Goal: Information Seeking & Learning: Compare options

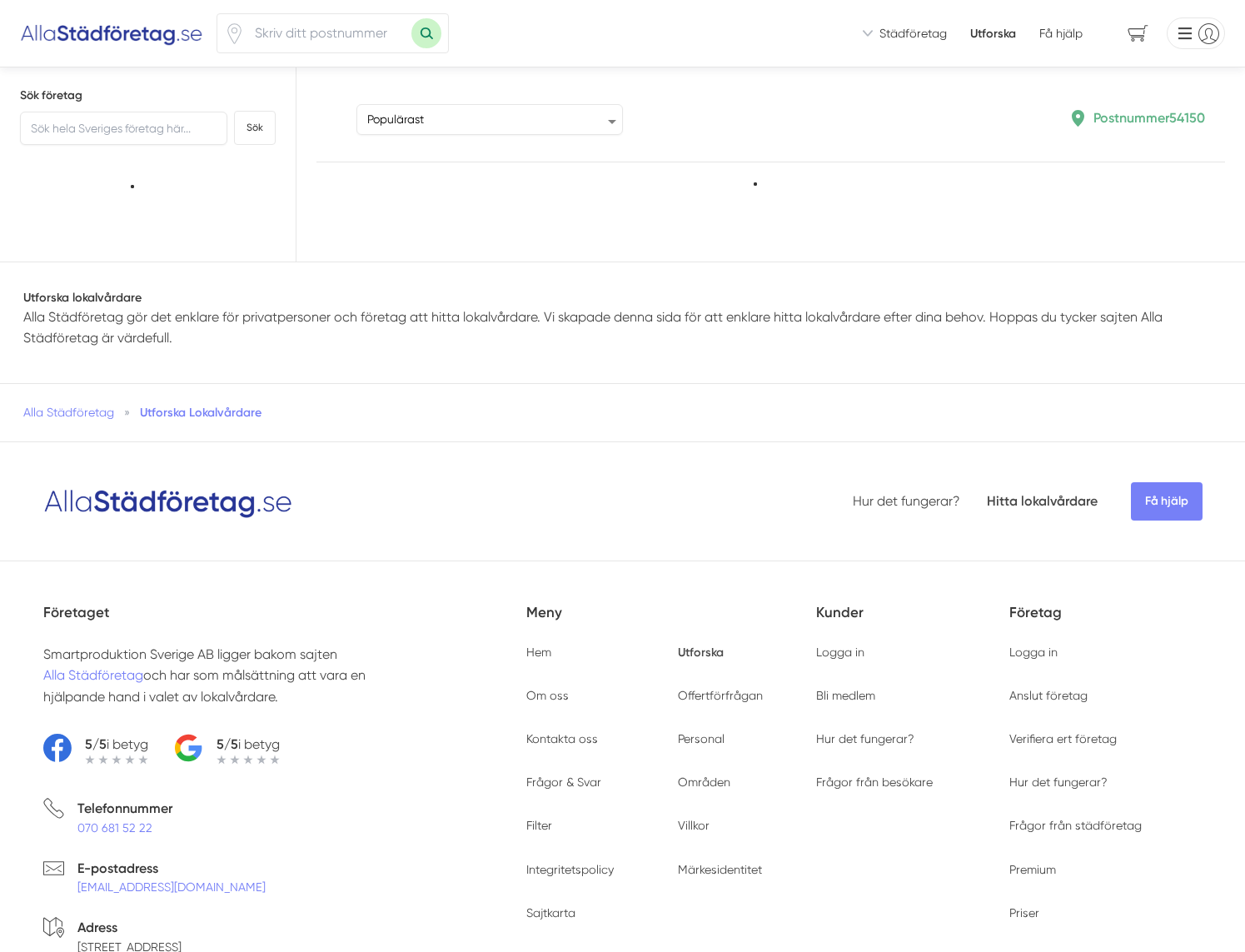
type input "54150"
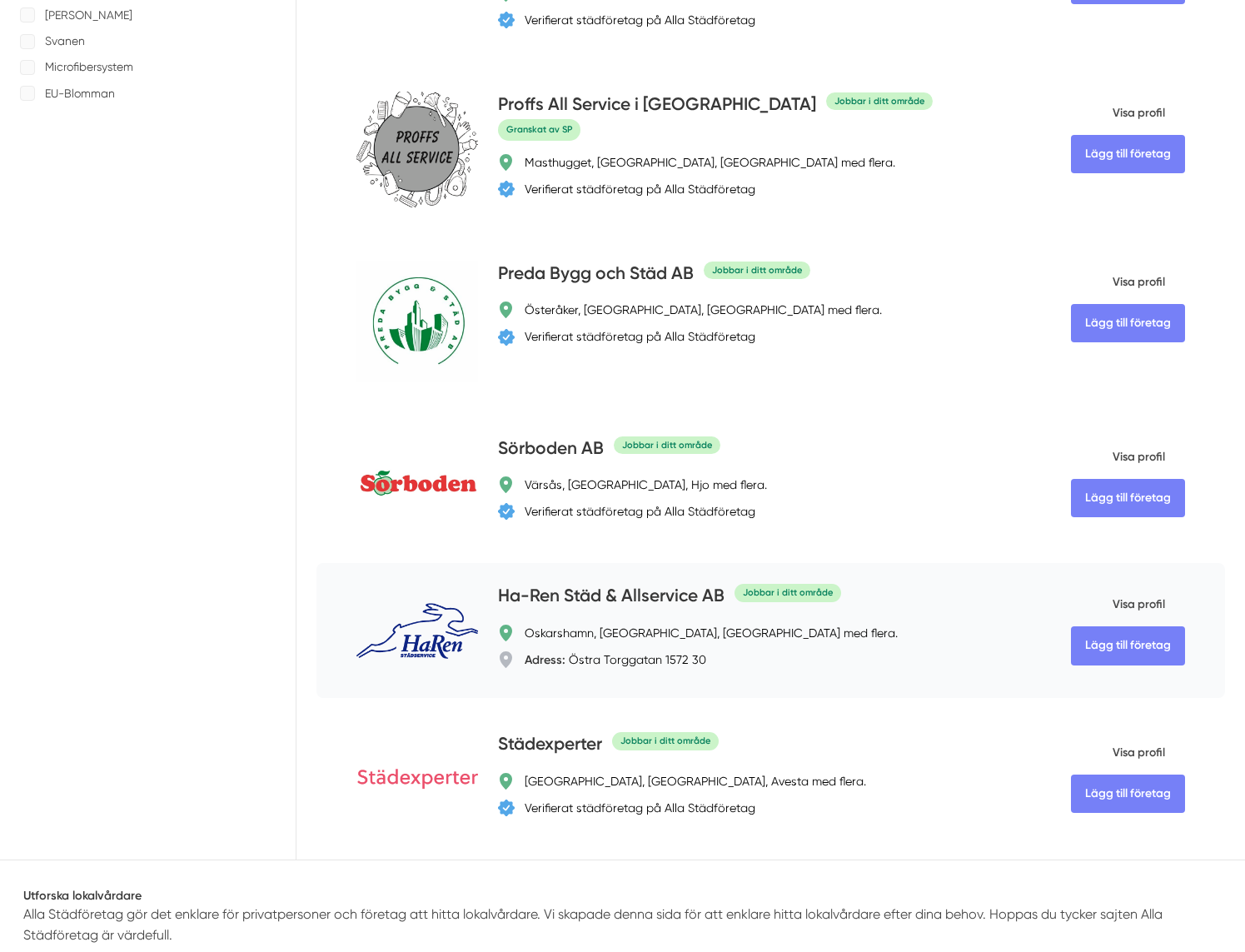
scroll to position [916, 0]
click at [616, 610] on h4 "Ha-Ren Städ & Allservice AB" at bounding box center [611, 596] width 227 height 28
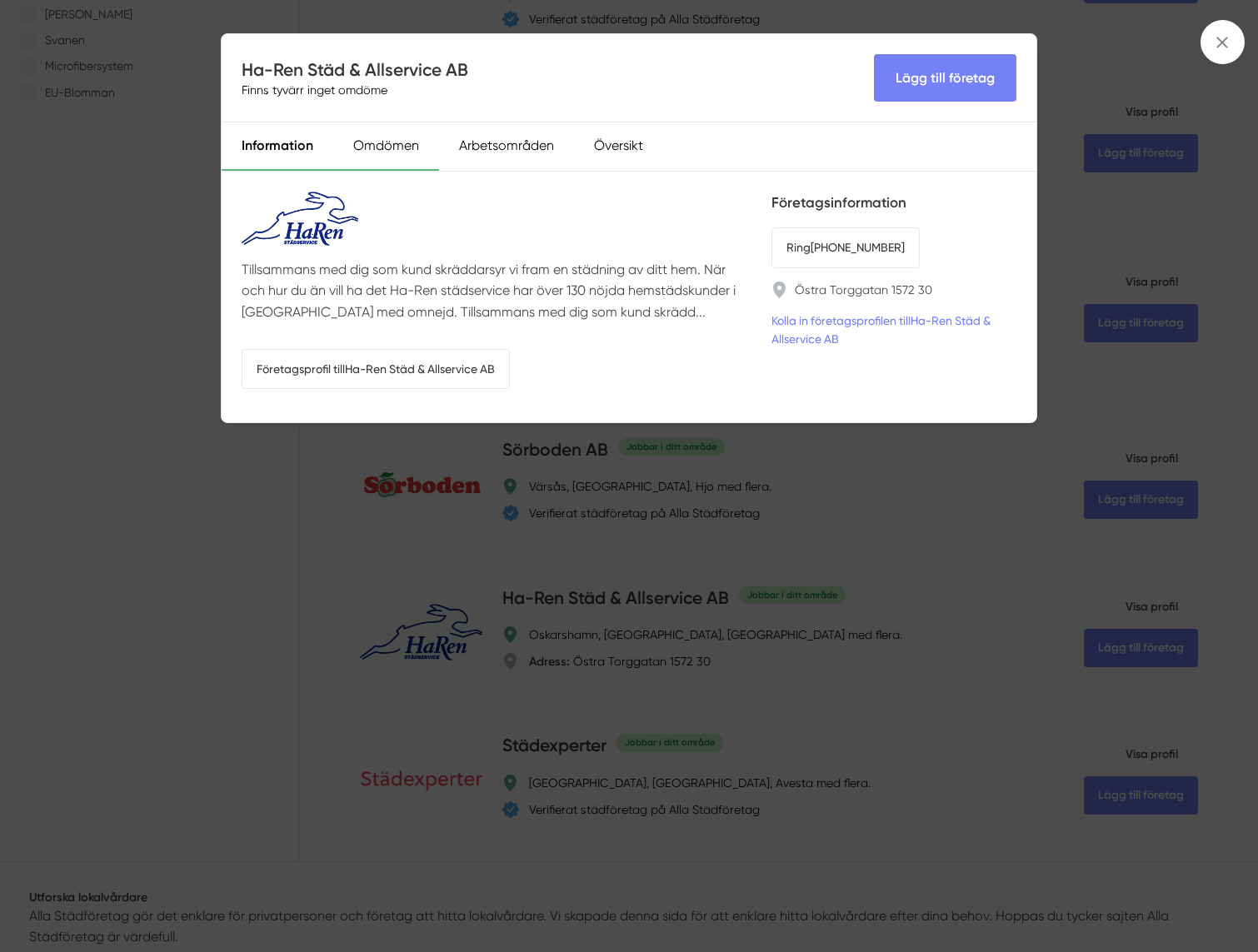
click at [394, 144] on div "Omdömen" at bounding box center [386, 146] width 106 height 48
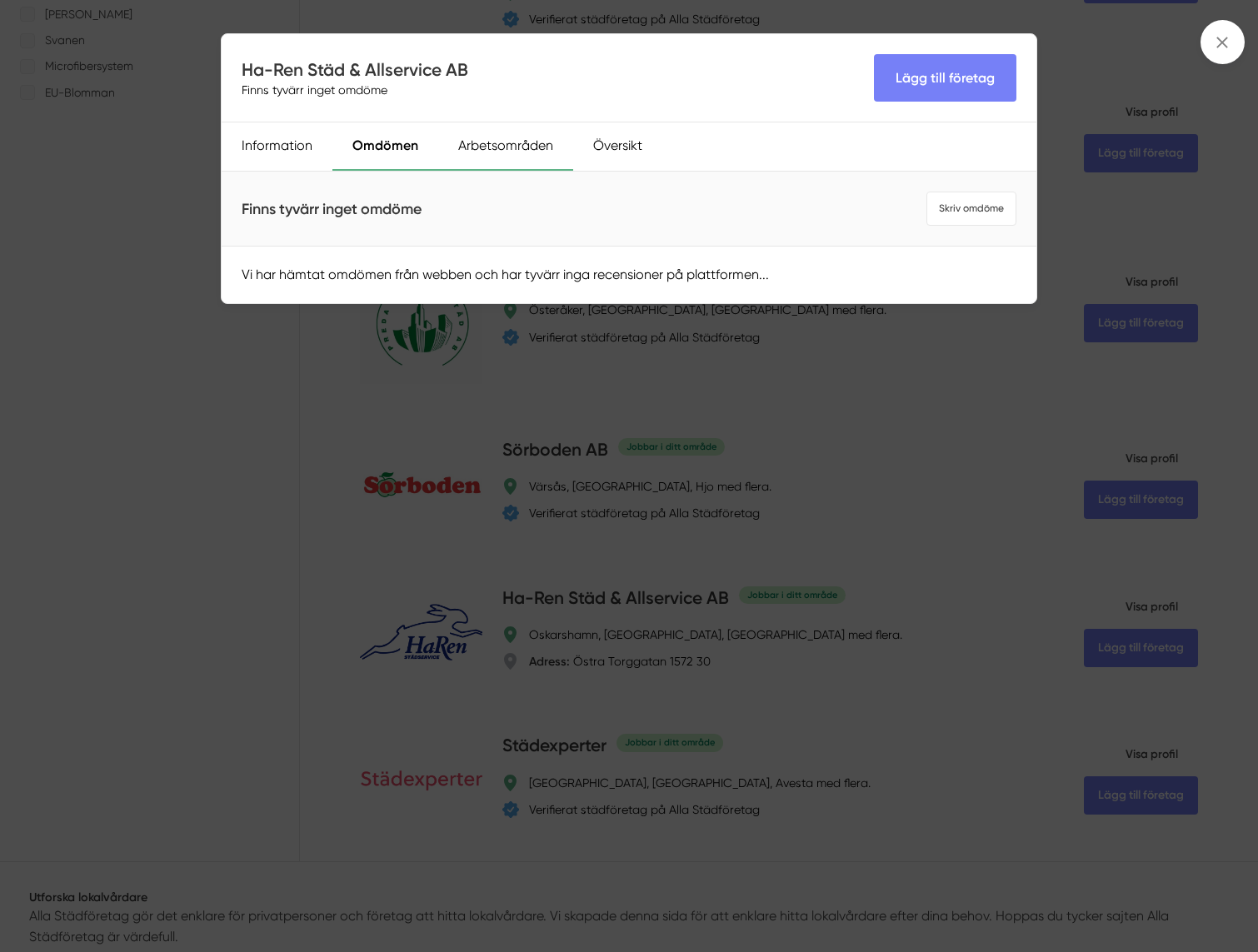
click at [518, 149] on div "Arbetsområden" at bounding box center [506, 146] width 135 height 48
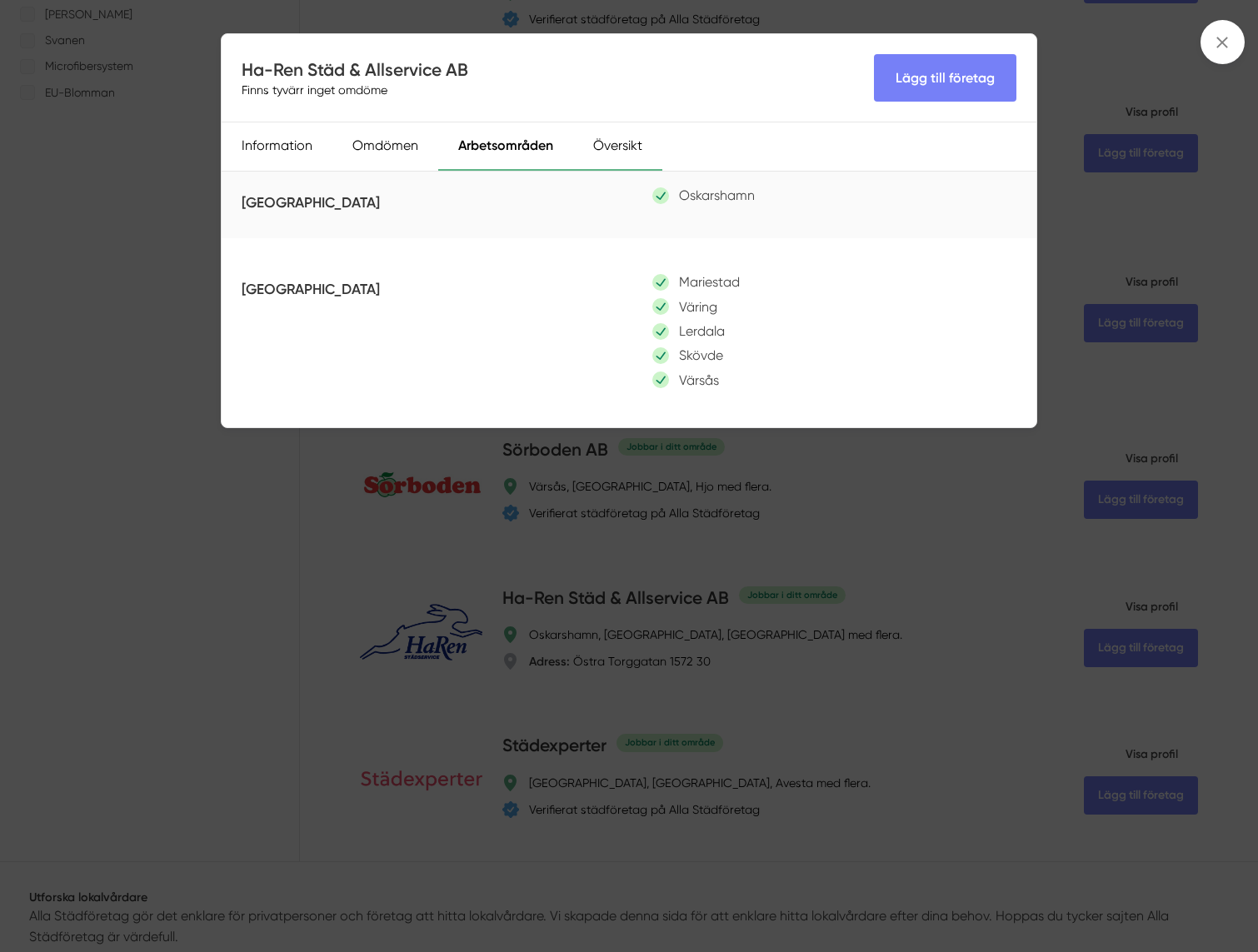
click at [624, 149] on div "Översikt" at bounding box center [617, 146] width 89 height 48
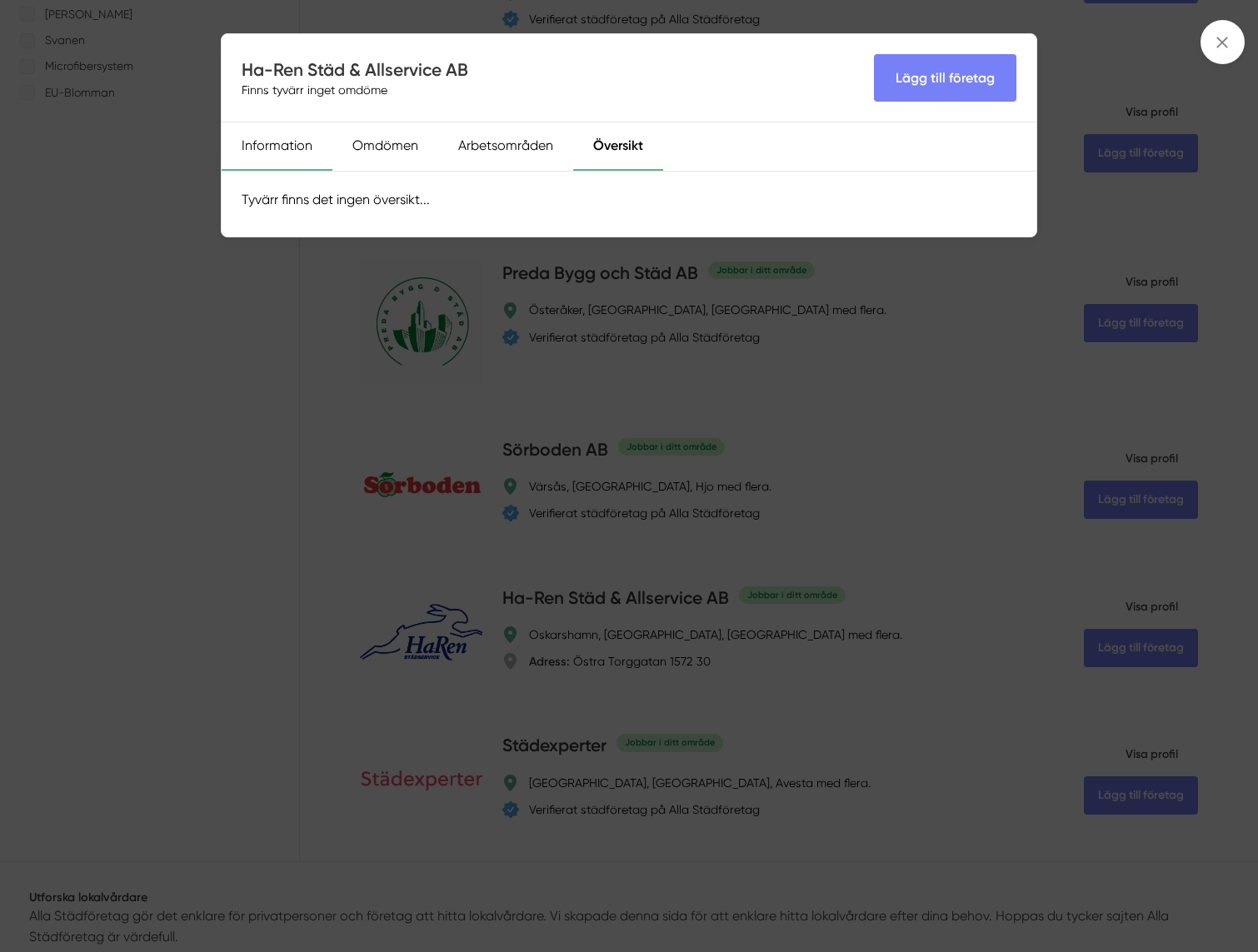
click at [302, 142] on div "Information" at bounding box center [277, 146] width 111 height 48
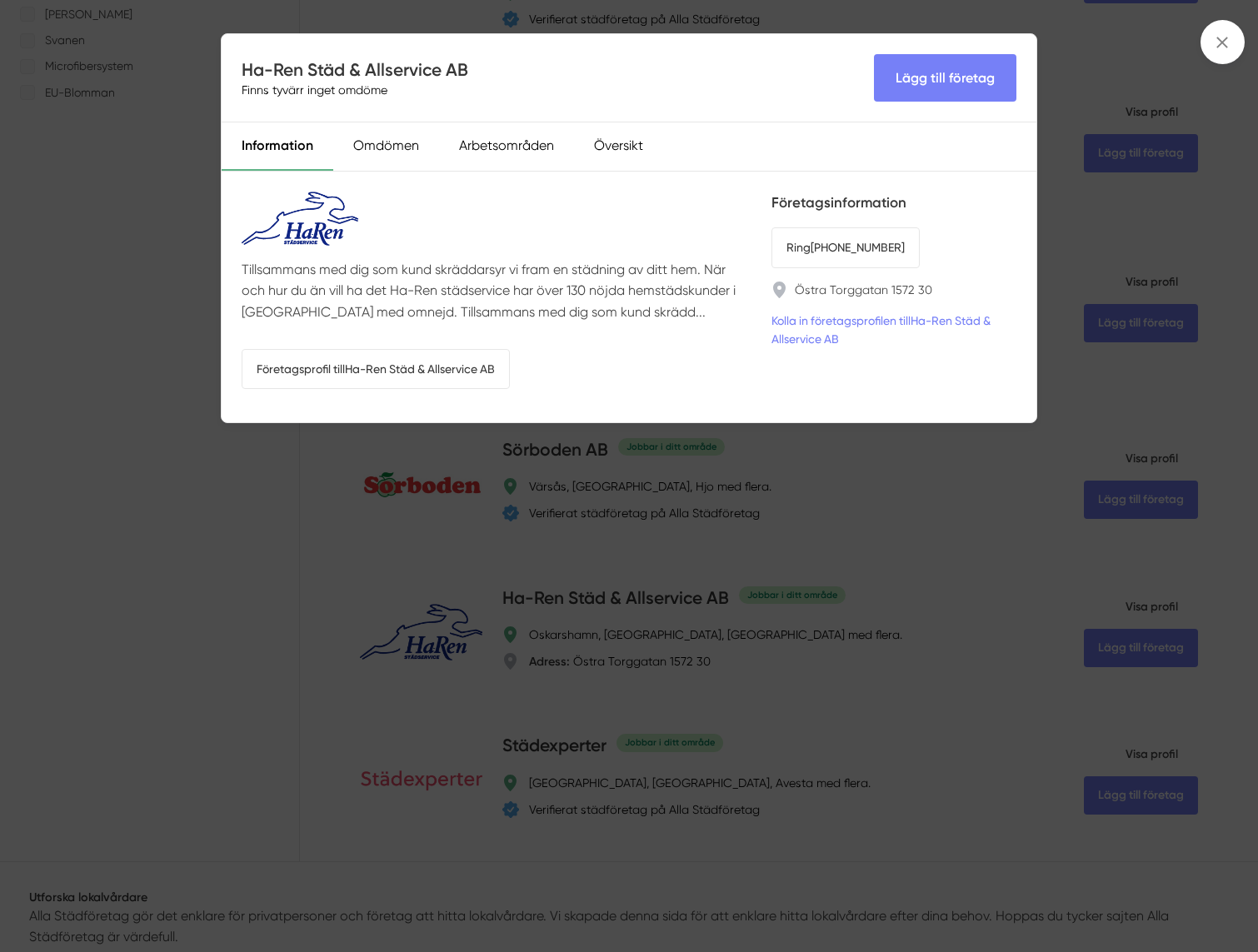
click at [173, 389] on div "Ha-Ren Städ & Allservice AB Finns tyvärr inget omdöme Lägg till företag Informa…" at bounding box center [629, 476] width 1258 height 952
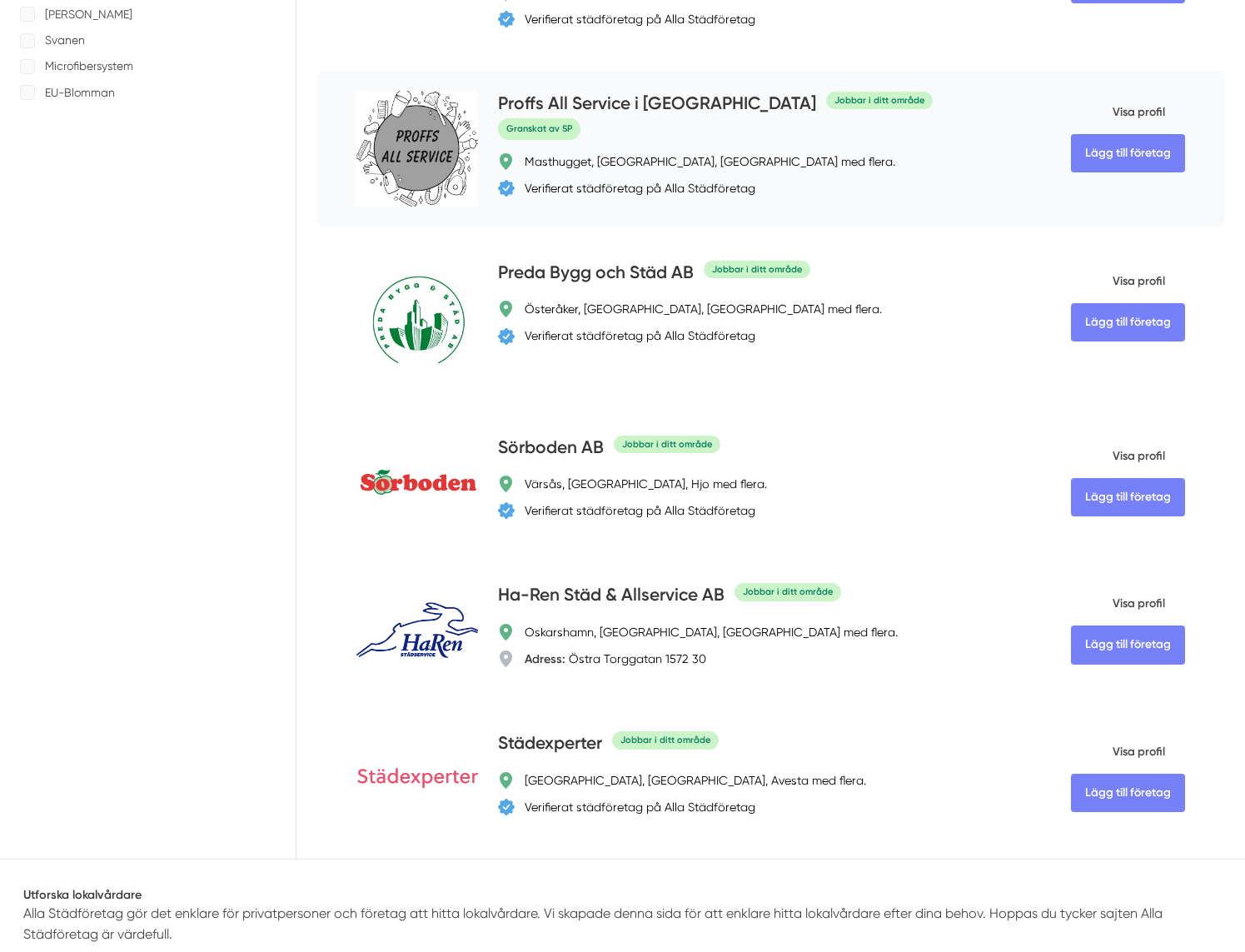
click at [563, 118] on h4 "Proffs All Service i [GEOGRAPHIC_DATA]" at bounding box center [657, 105] width 318 height 28
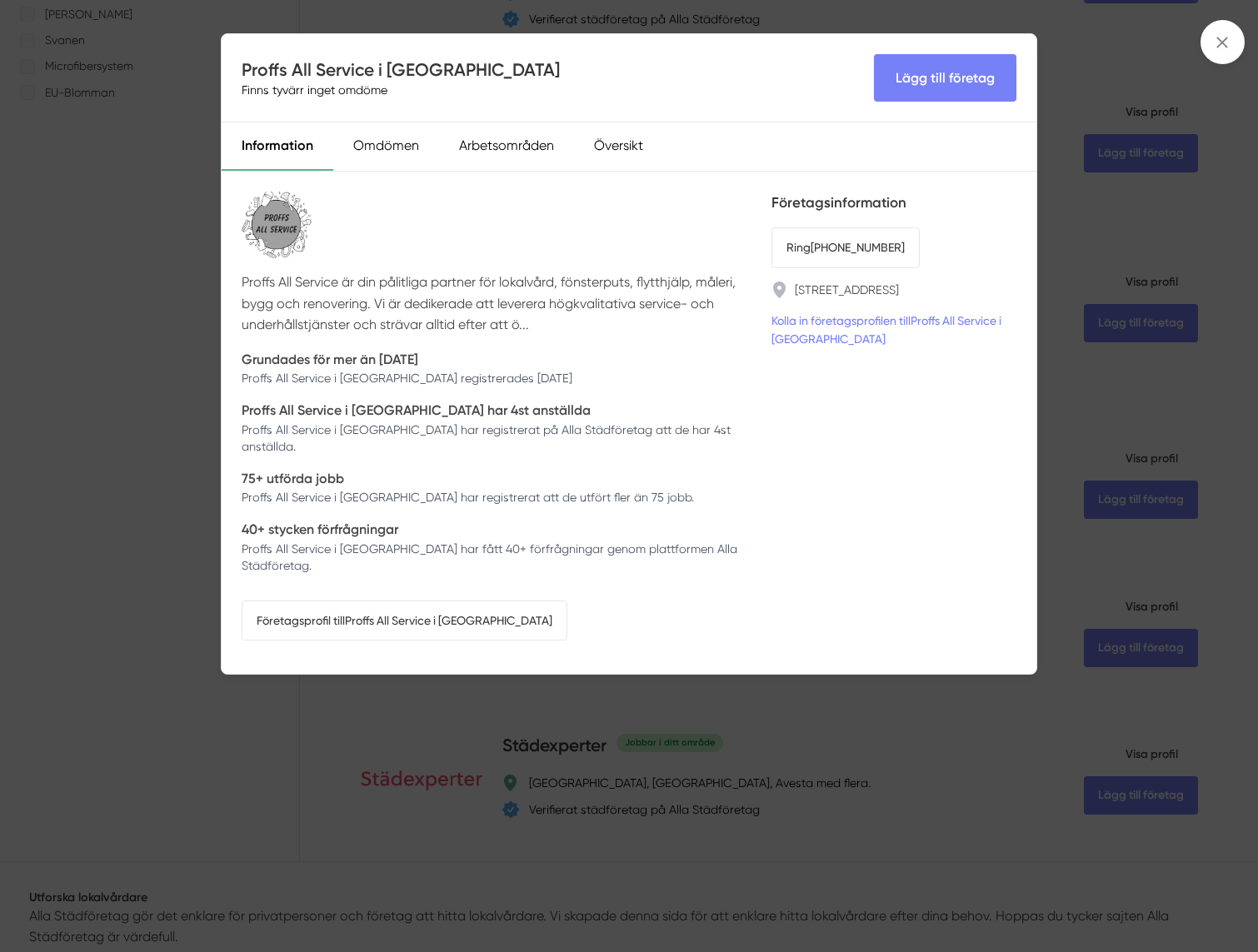
click at [146, 253] on div "Proffs All Service i [GEOGRAPHIC_DATA] Finns tyvärr inget omdöme Lägg till före…" at bounding box center [629, 476] width 1258 height 952
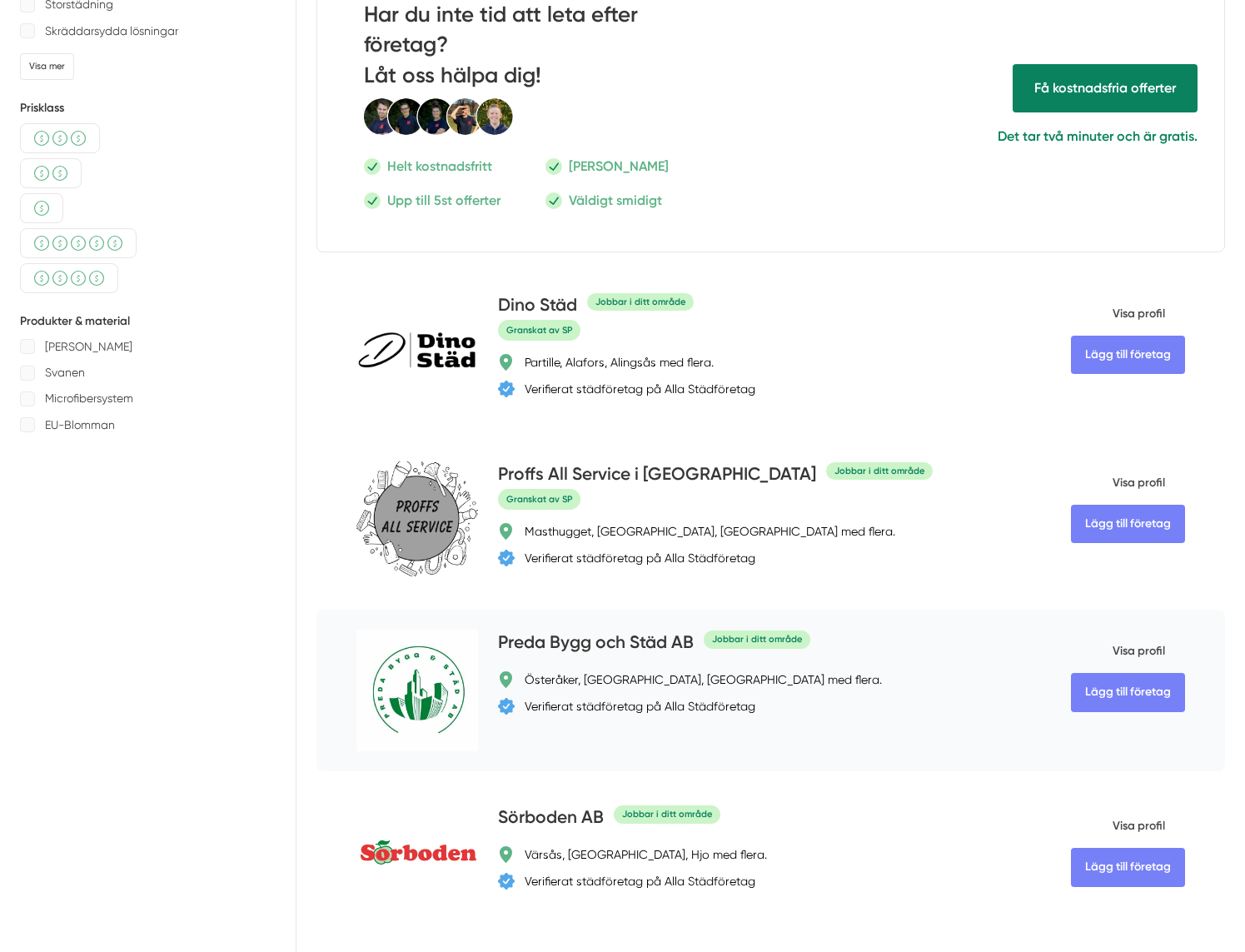
scroll to position [583, 0]
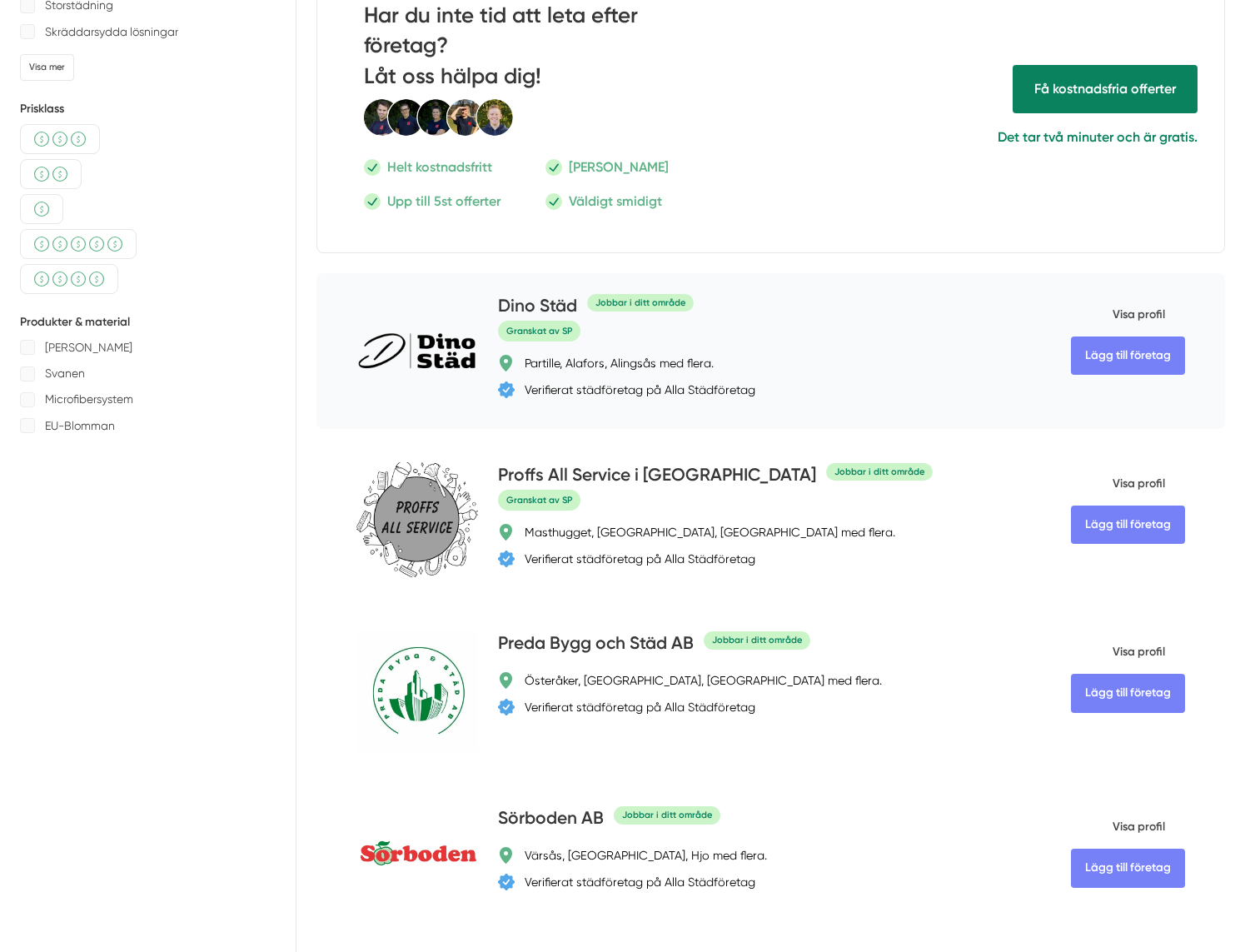
click at [571, 342] on span "Granskat av SP" at bounding box center [540, 331] width 83 height 21
click at [549, 310] on h4 "Dino Städ" at bounding box center [538, 307] width 79 height 28
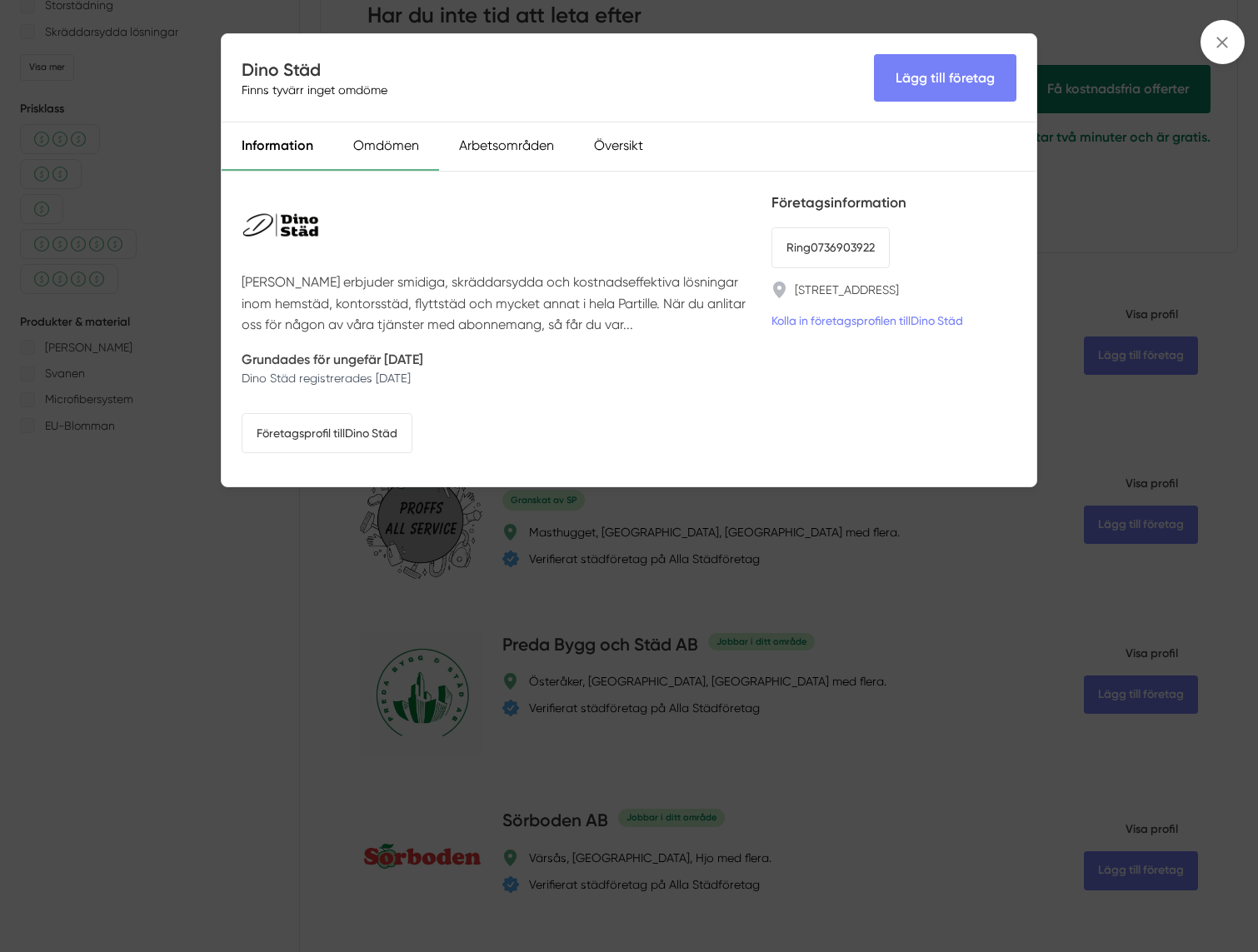
click at [402, 143] on div "Omdömen" at bounding box center [386, 146] width 106 height 48
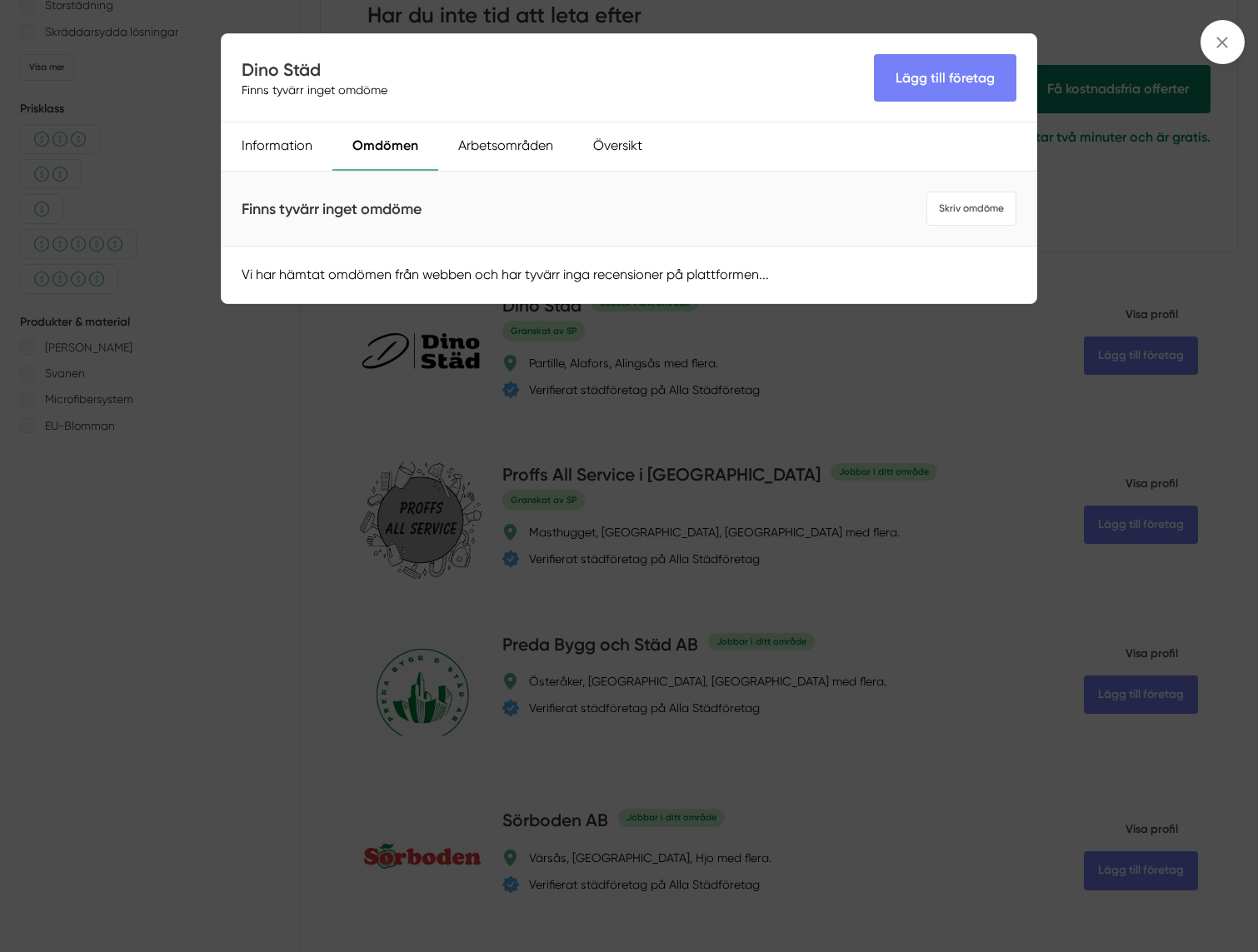
click at [185, 155] on div "Dino Städ Finns tyvärr inget omdöme Lägg till företag Information Omdömen Arbet…" at bounding box center [629, 476] width 1258 height 952
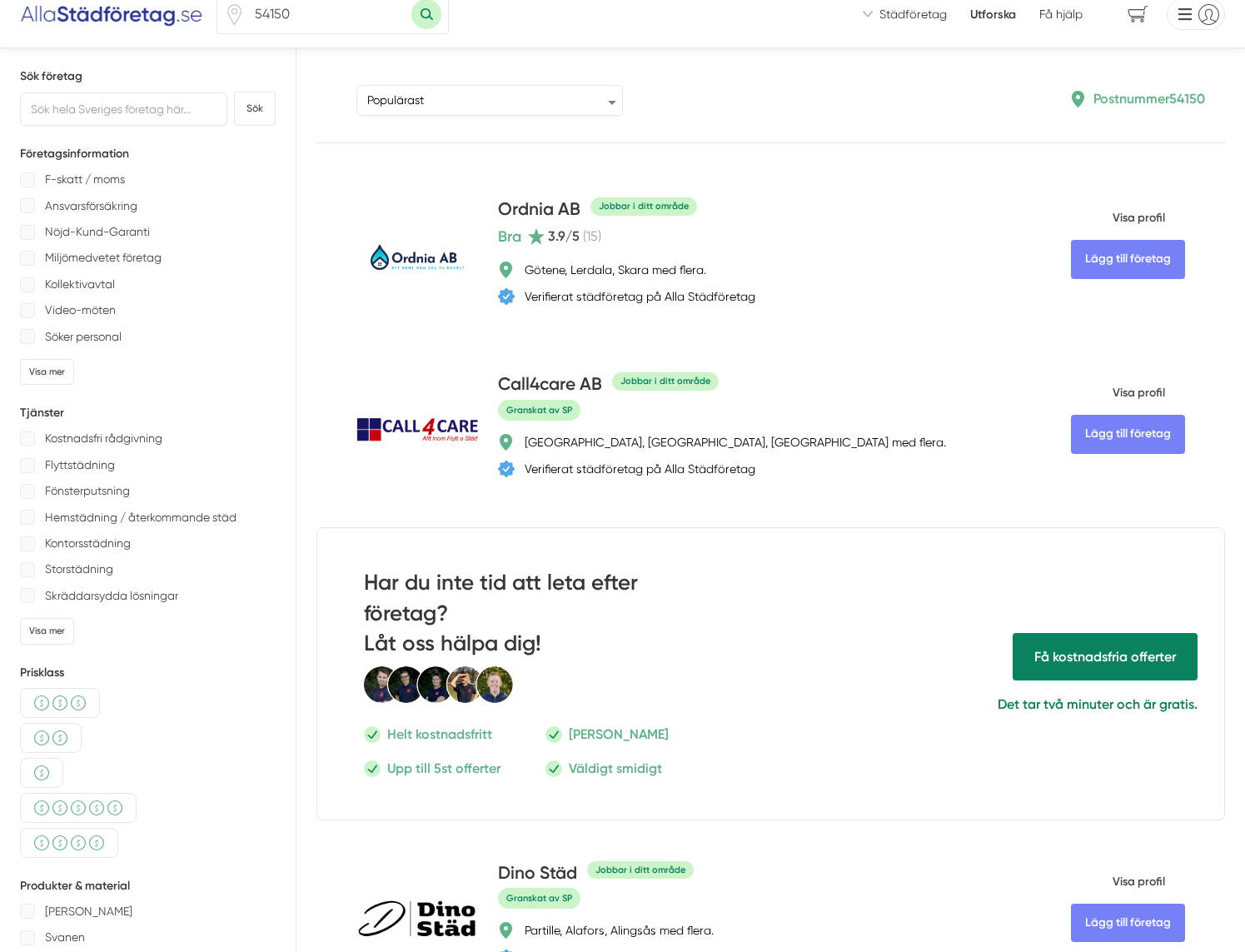
scroll to position [0, 0]
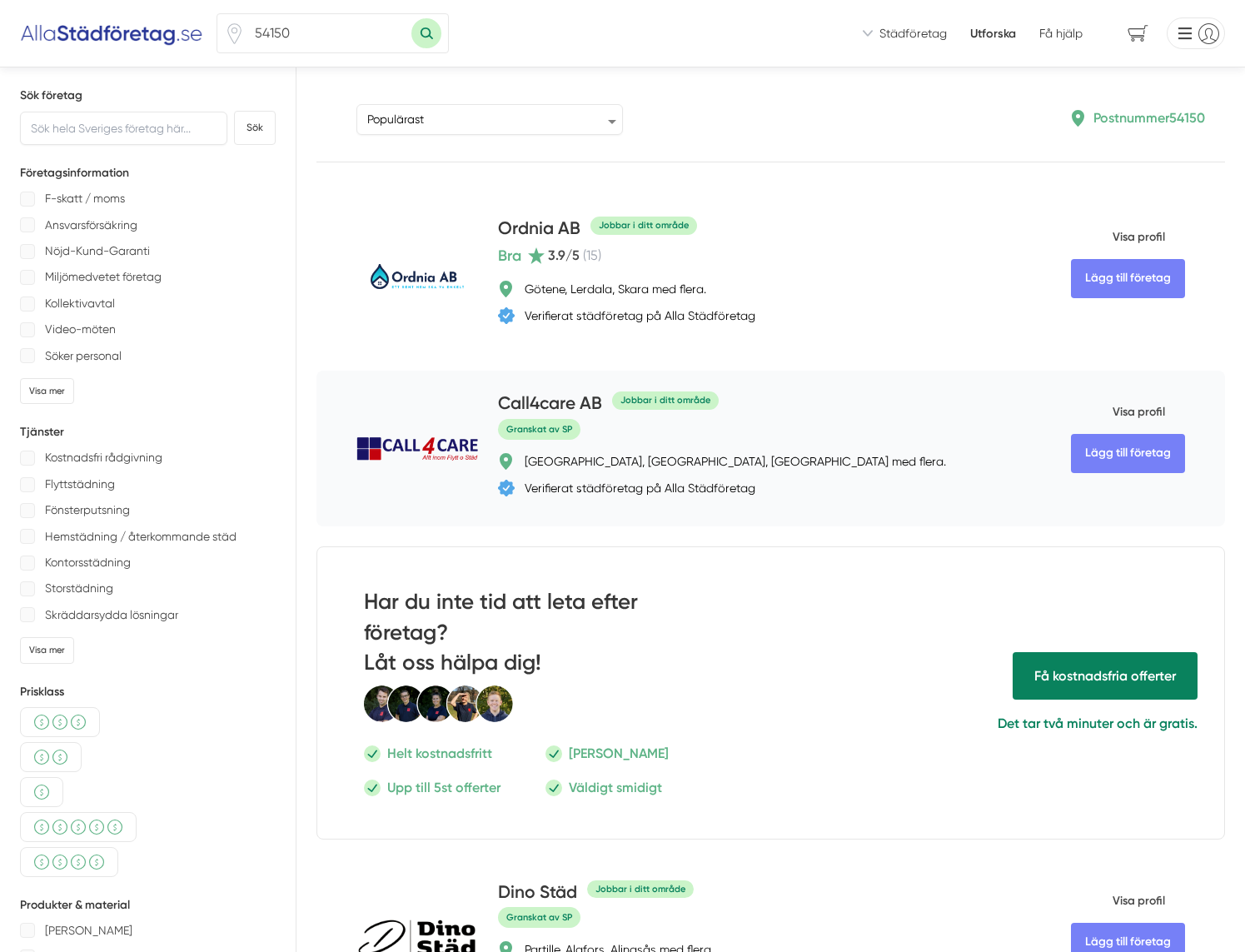
click at [543, 402] on h4 "Call4care AB" at bounding box center [550, 404] width 104 height 28
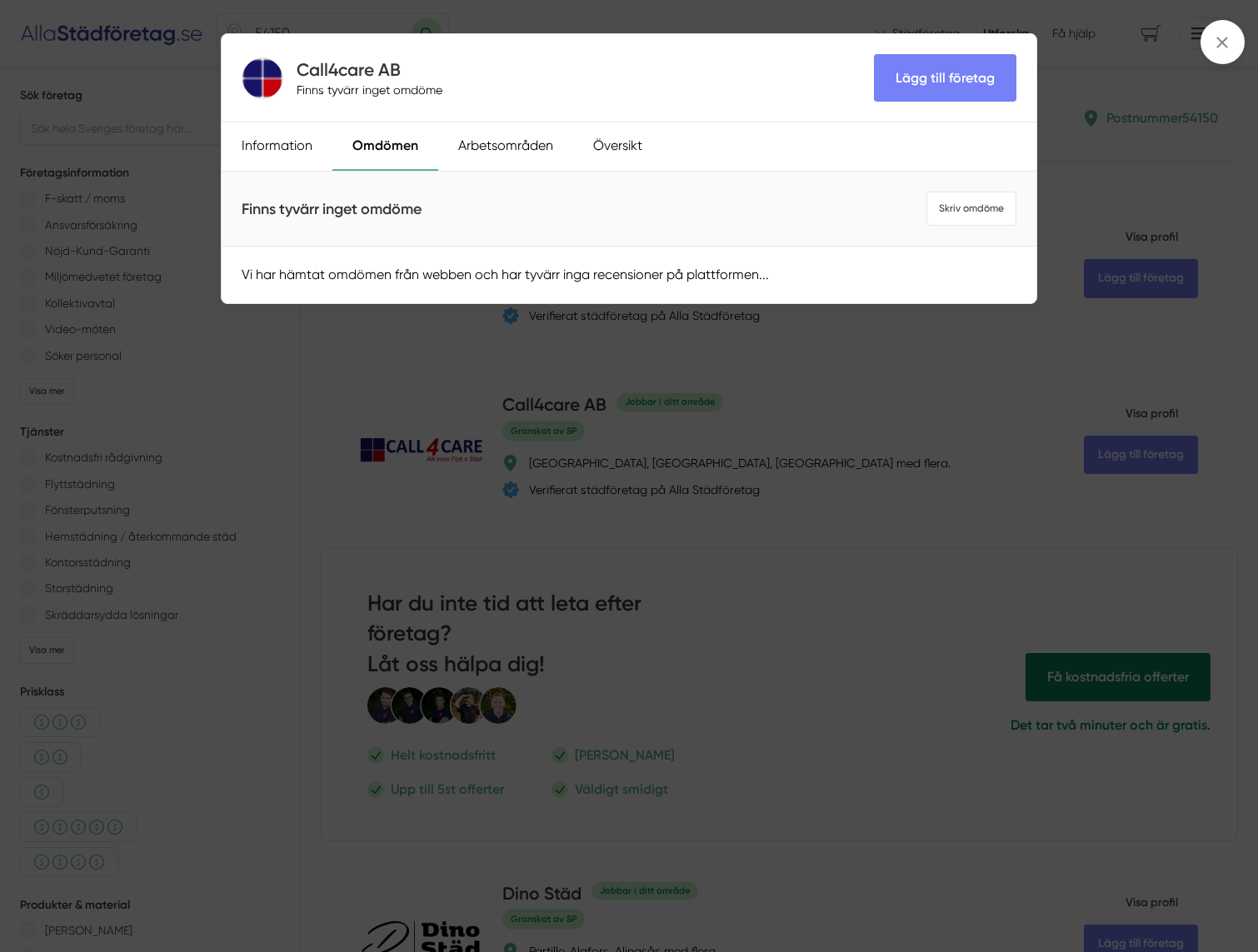
click at [188, 100] on div "Call4care AB Finns tyvärr inget omdöme Lägg till företag Information Omdömen Ar…" at bounding box center [629, 476] width 1258 height 952
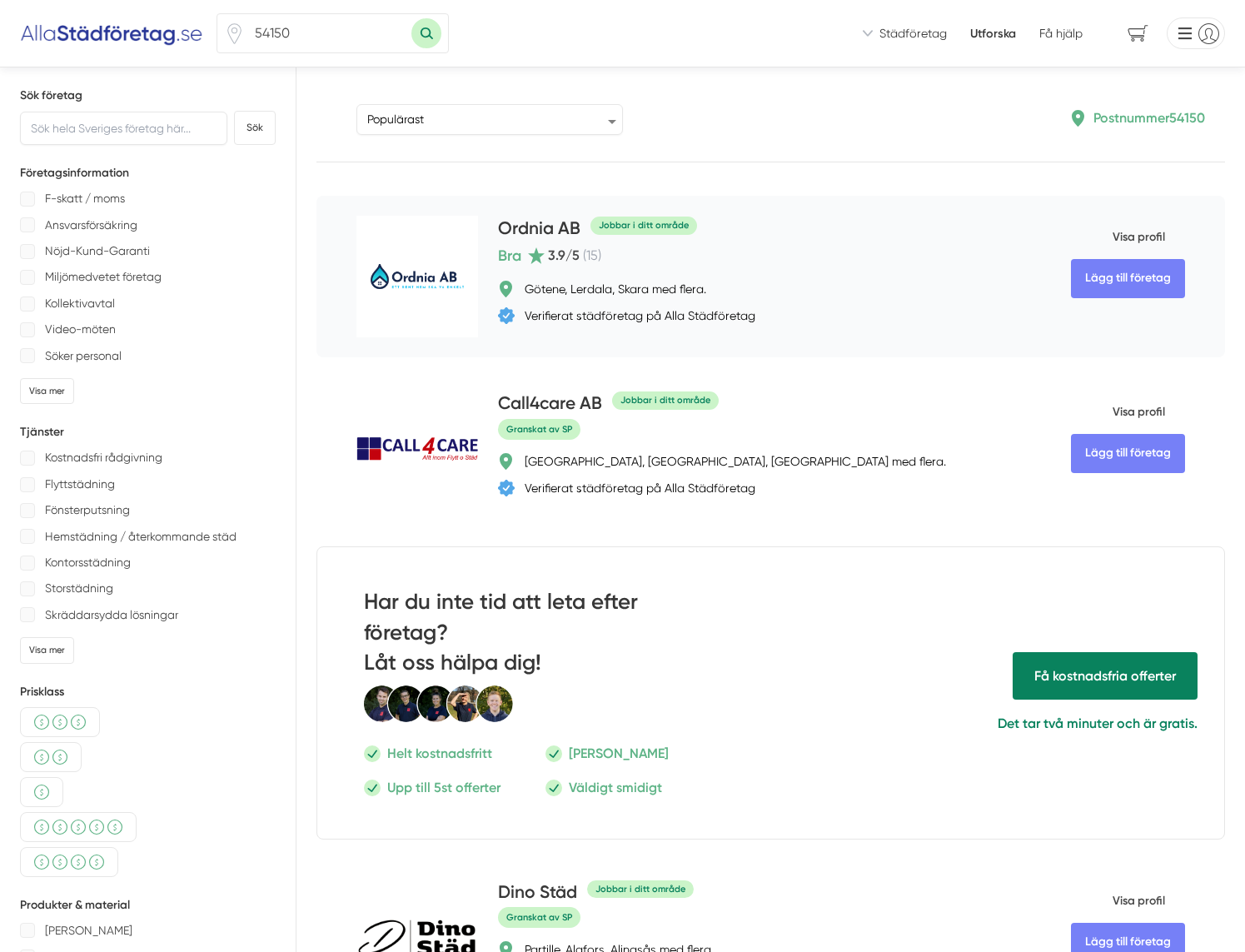
click at [536, 228] on h4 "Ordnia AB" at bounding box center [540, 229] width 83 height 28
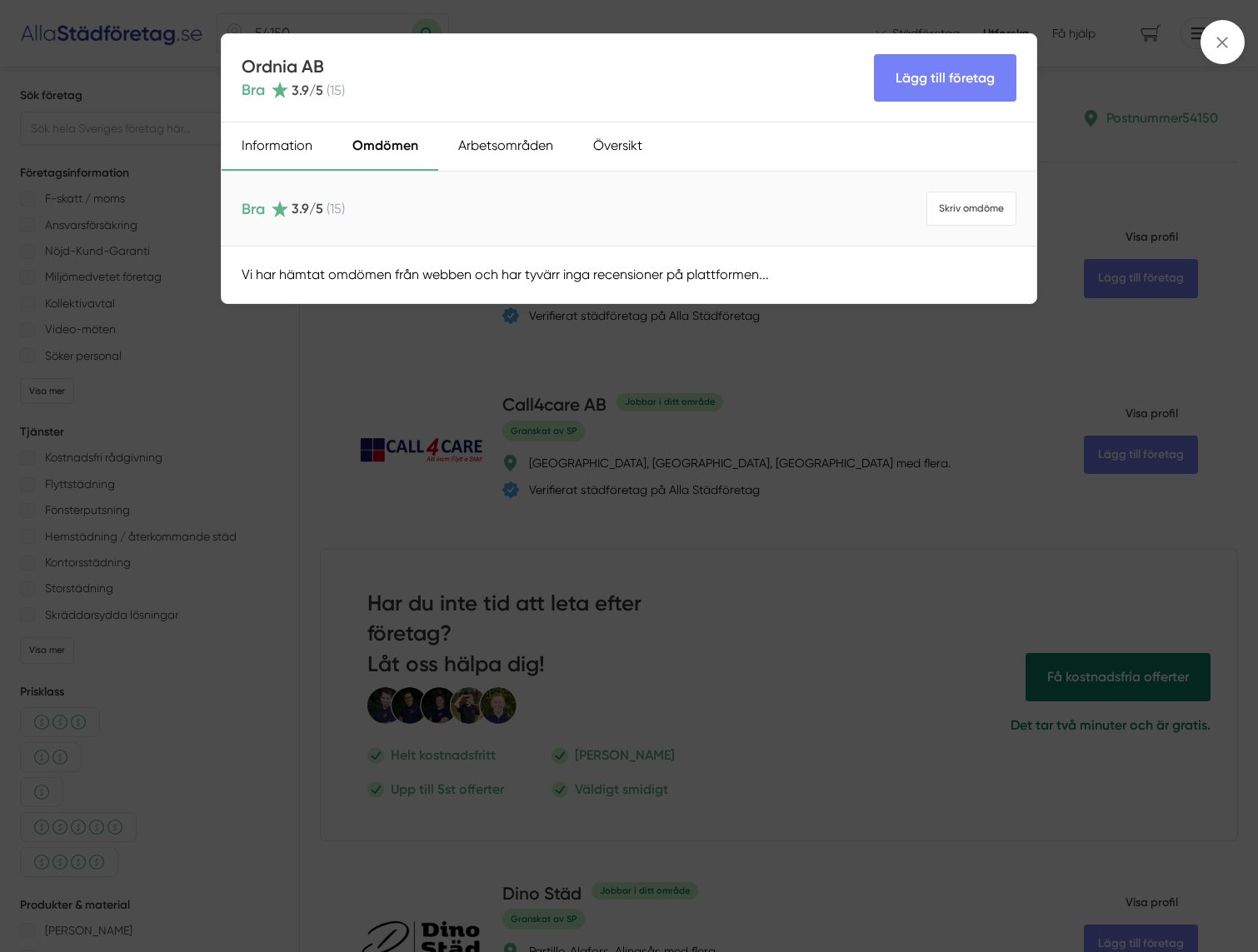
click at [285, 135] on div "Information" at bounding box center [277, 146] width 111 height 48
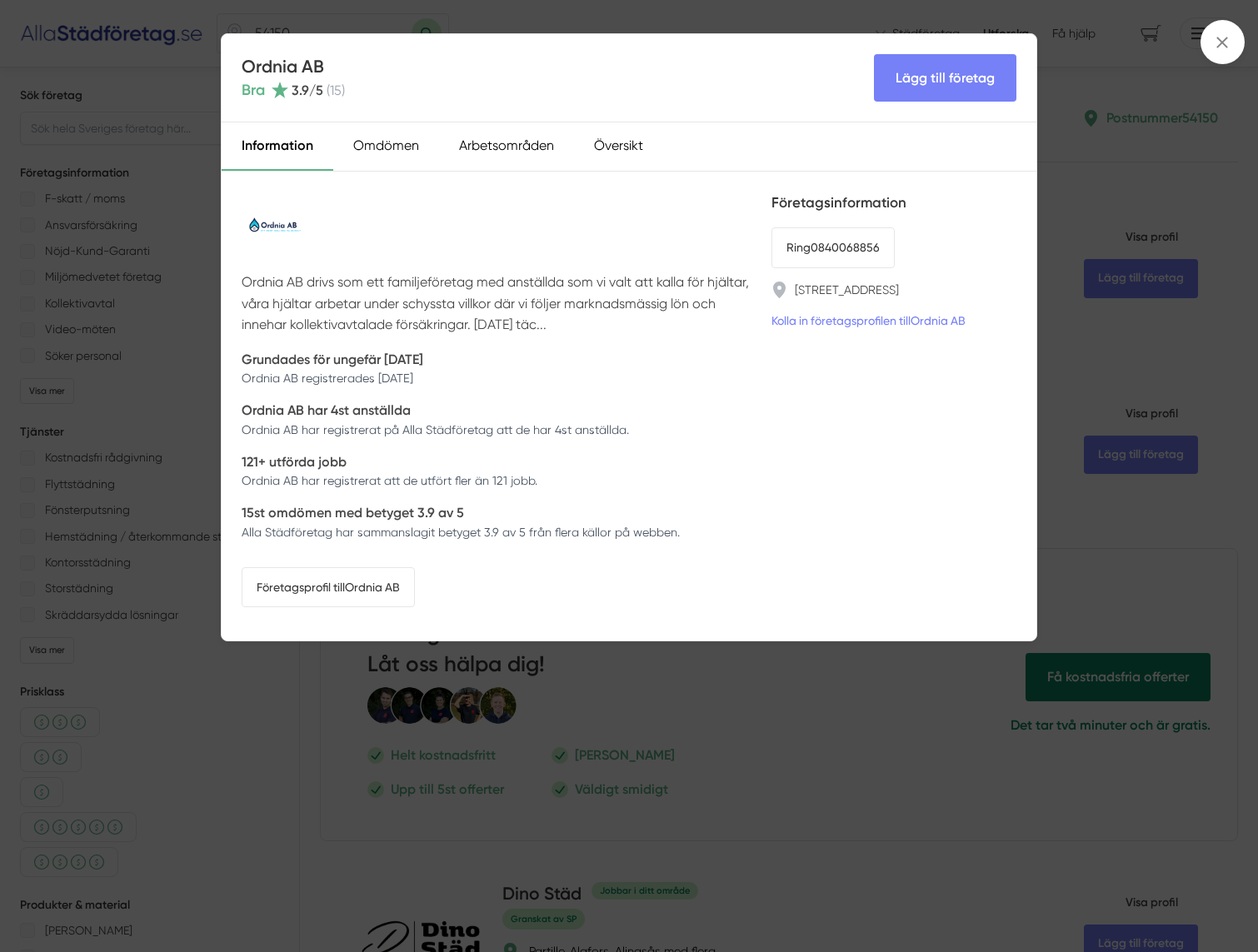
click at [166, 76] on div "Ordnia AB Bra 3.9 /5 ( 15 ) Lägg till företag Information Omdömen Arbetsområden…" at bounding box center [629, 476] width 1258 height 952
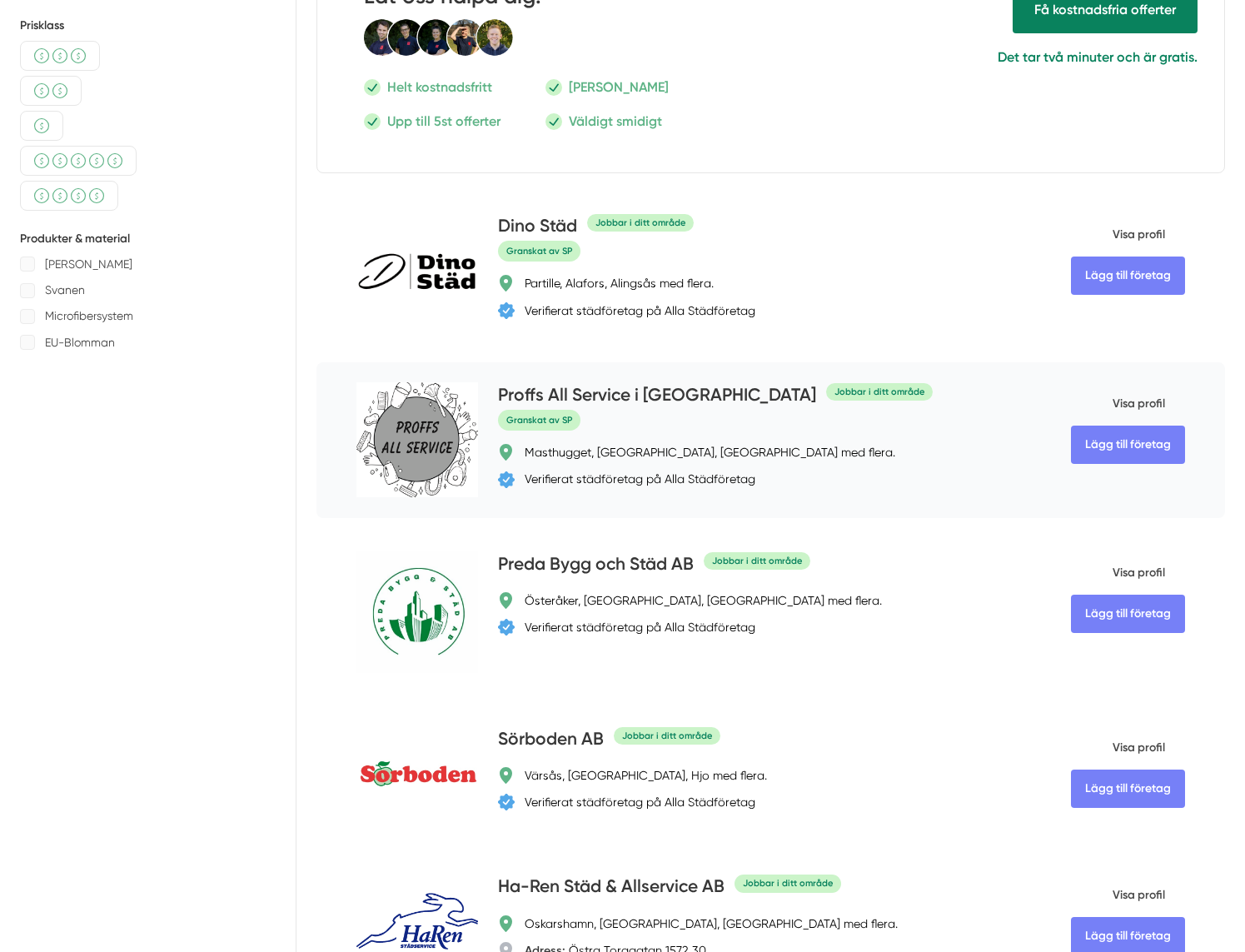
scroll to position [999, 0]
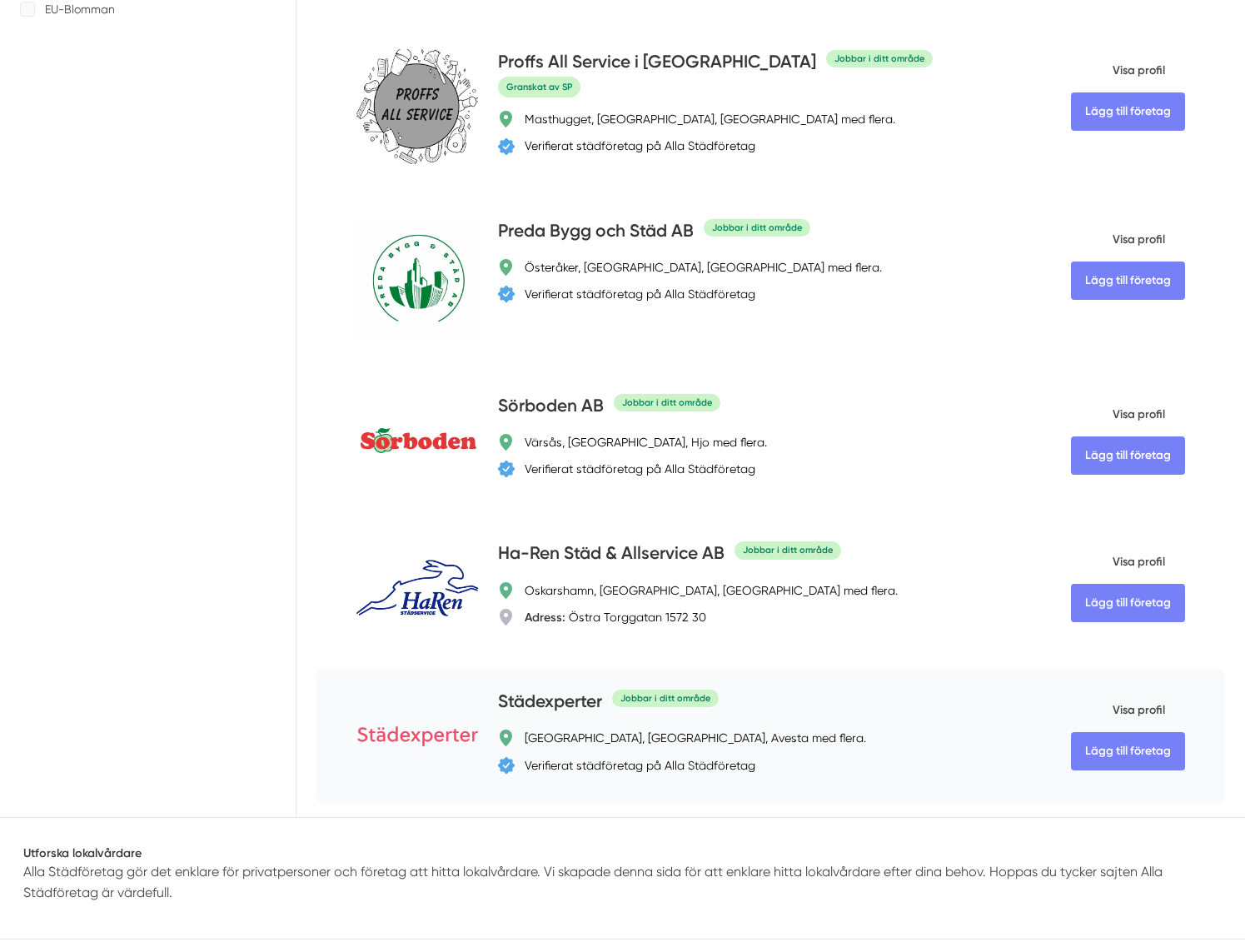
click at [544, 702] on h4 "Städexperter" at bounding box center [550, 702] width 104 height 28
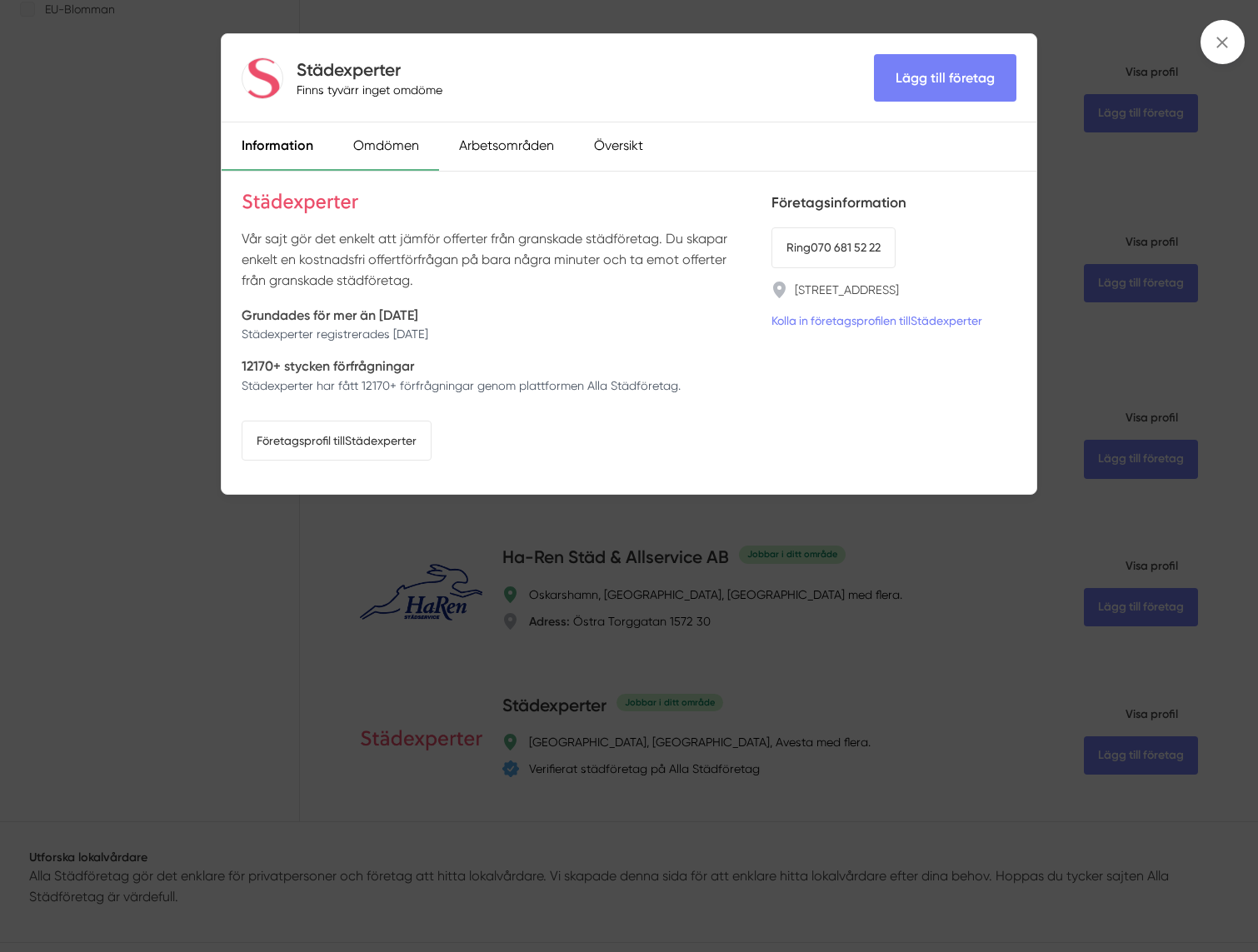
click at [388, 148] on div "Omdömen" at bounding box center [386, 146] width 106 height 48
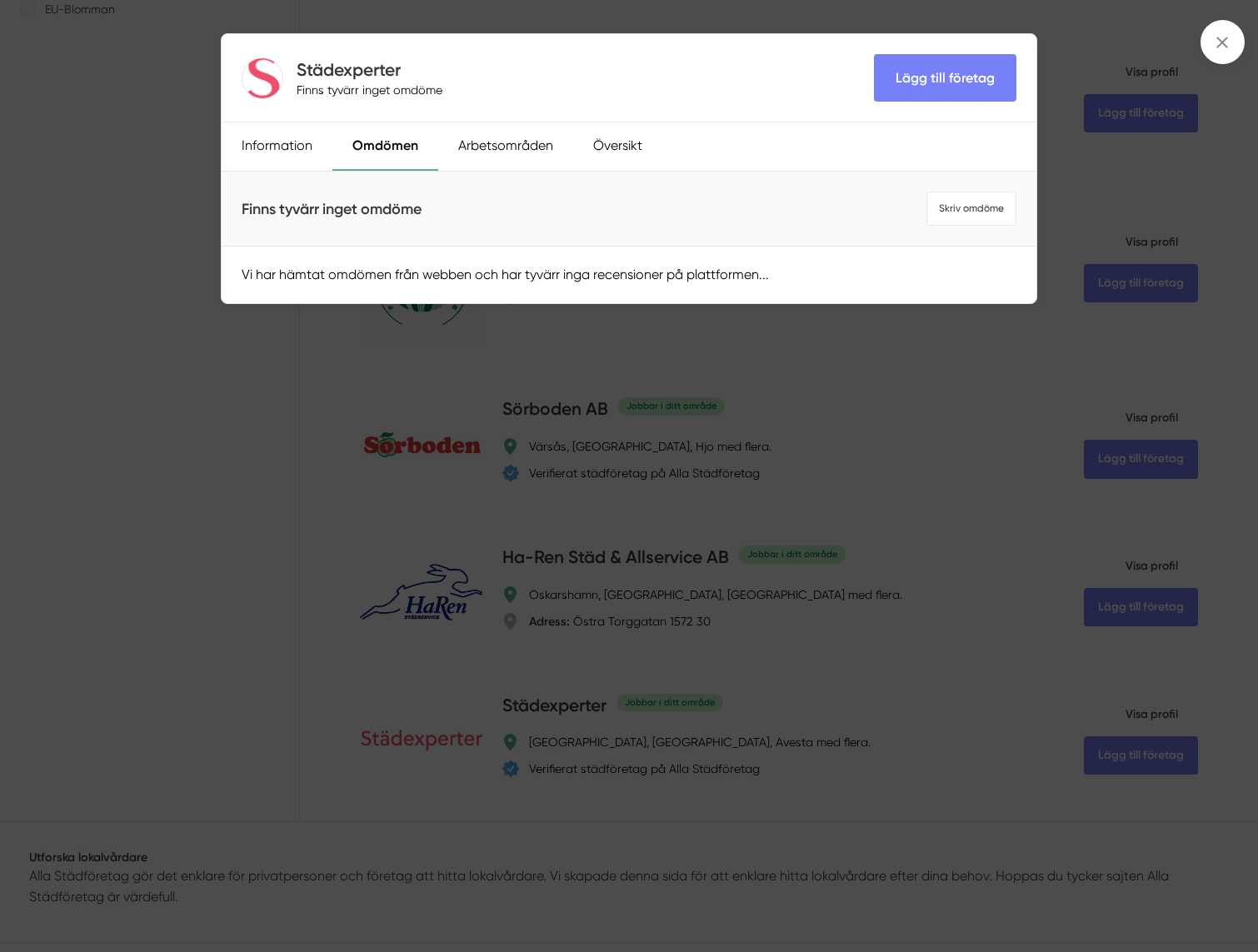
click at [147, 135] on div "Städexperter Finns tyvärr inget omdöme Lägg till företag Information Omdömen Ar…" at bounding box center [629, 476] width 1258 height 952
